Goal: Information Seeking & Learning: Check status

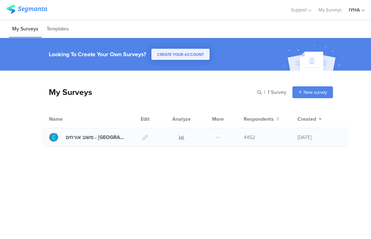
click at [182, 137] on icon at bounding box center [181, 137] width 5 height 5
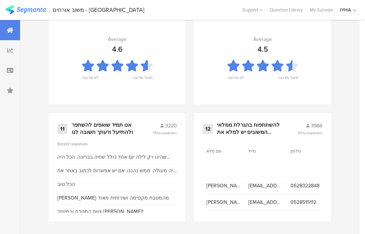
scroll to position [833, 0]
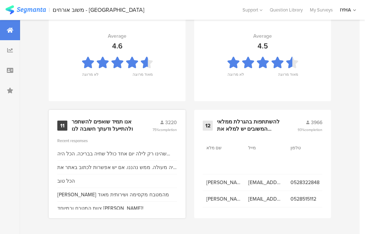
click at [103, 126] on div "אנו תמיד שואפים להשתפר ולהתייעל ודעתך חשובה לנו" at bounding box center [103, 125] width 63 height 14
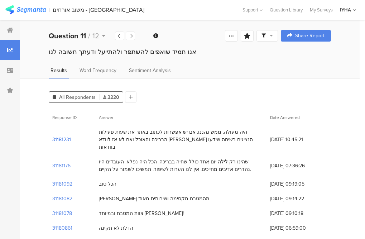
click at [64, 136] on section "31181231" at bounding box center [61, 140] width 19 height 8
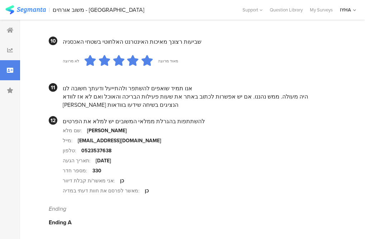
scroll to position [719, 0]
